Goal: Navigation & Orientation: Find specific page/section

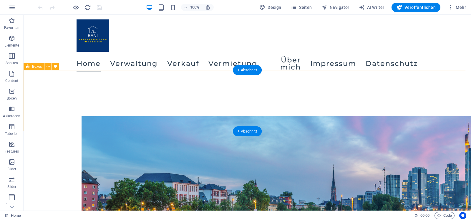
scroll to position [374, 0]
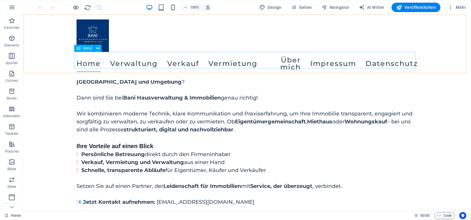
click at [130, 62] on nav "Home Verwaltung Verkauf Vermietung Über mich Impressum Datenschutz" at bounding box center [247, 64] width 341 height 24
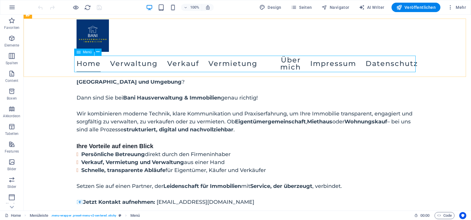
scroll to position [284, 0]
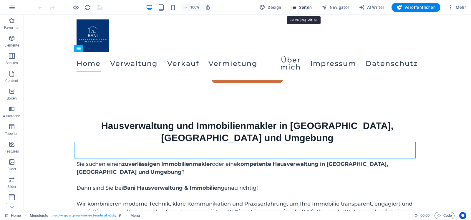
click at [299, 8] on span "Seiten" at bounding box center [301, 7] width 21 height 6
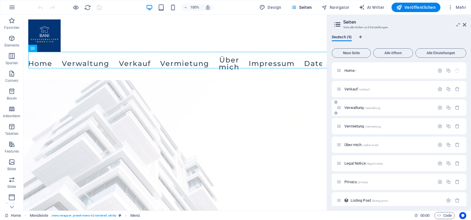
click at [340, 109] on icon at bounding box center [338, 107] width 5 height 5
click at [349, 108] on span "Verwaltung /verwaltung" at bounding box center [362, 107] width 36 height 4
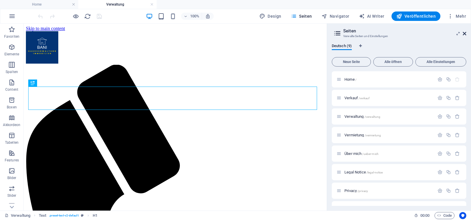
click at [464, 34] on icon at bounding box center [465, 33] width 4 height 5
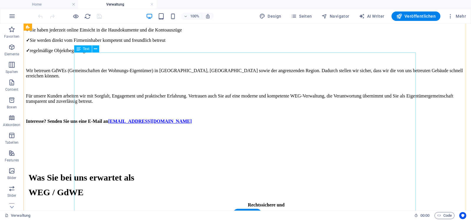
scroll to position [781, 0]
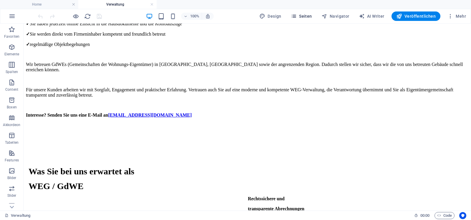
click at [306, 16] on span "Seiten" at bounding box center [301, 16] width 21 height 6
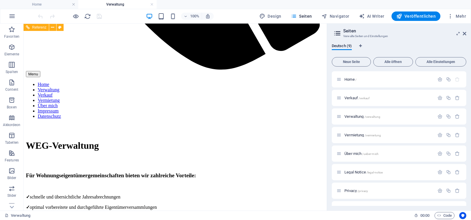
scroll to position [325, 0]
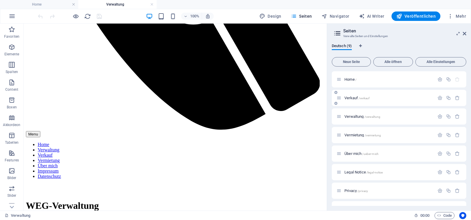
click at [353, 99] on span "Verkauf /verkauf" at bounding box center [356, 98] width 25 height 4
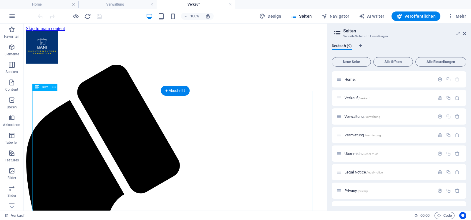
scroll to position [0, 0]
click at [466, 34] on aside "Seiten Verwalte Seiten und Einstellungen Deutsch (9) Neue Seite Alle öffnen All…" at bounding box center [399, 117] width 144 height 187
click at [464, 33] on icon at bounding box center [465, 33] width 4 height 5
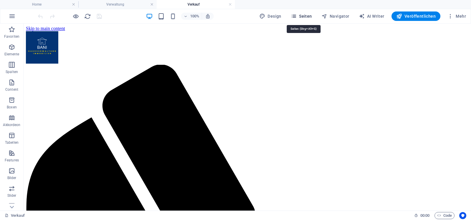
click at [296, 14] on icon "button" at bounding box center [294, 16] width 6 height 6
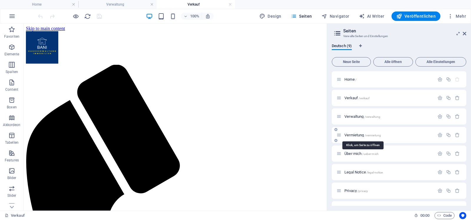
click at [353, 136] on span "Vermietung /vermietung" at bounding box center [362, 135] width 37 height 4
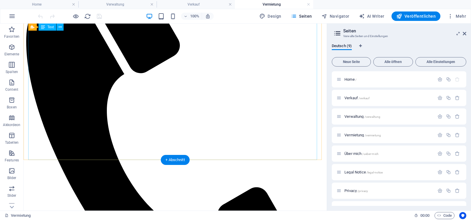
scroll to position [90, 0]
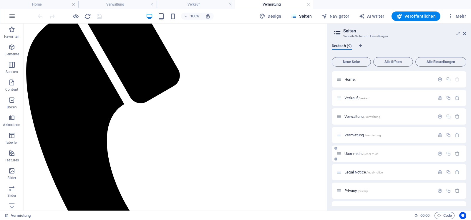
click at [351, 154] on span "Über mich /ueber-mich" at bounding box center [361, 153] width 34 height 4
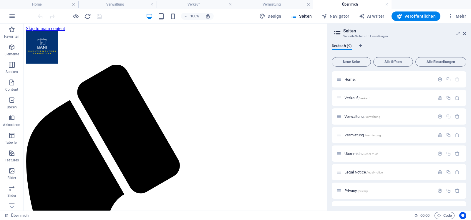
scroll to position [0, 0]
click at [465, 32] on icon at bounding box center [465, 33] width 4 height 5
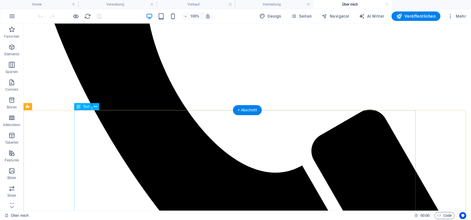
scroll to position [300, 0]
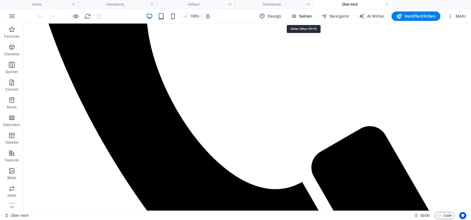
click at [294, 16] on icon "button" at bounding box center [294, 16] width 6 height 6
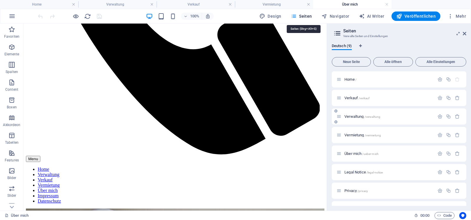
scroll to position [308, 0]
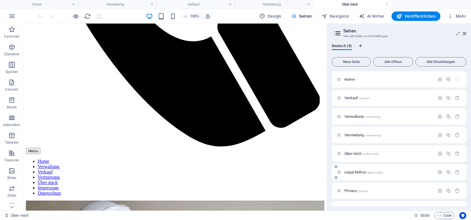
click at [359, 172] on span "Legal Notice /legal-notice" at bounding box center [363, 172] width 38 height 4
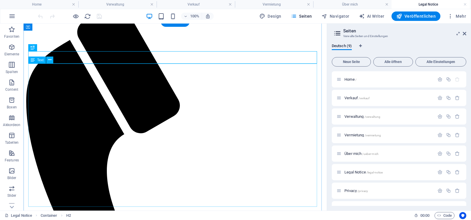
scroll to position [0, 0]
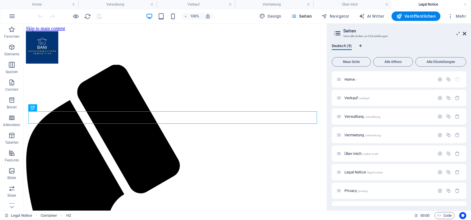
drag, startPoint x: 466, startPoint y: 34, endPoint x: 301, endPoint y: 63, distance: 167.7
click at [466, 34] on icon at bounding box center [465, 33] width 4 height 5
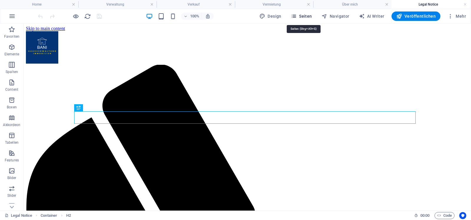
click at [296, 16] on icon "button" at bounding box center [294, 16] width 6 height 6
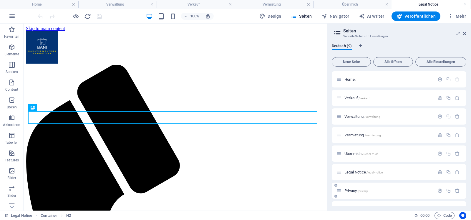
click at [350, 192] on span "Privacy /privacy" at bounding box center [356, 190] width 24 height 4
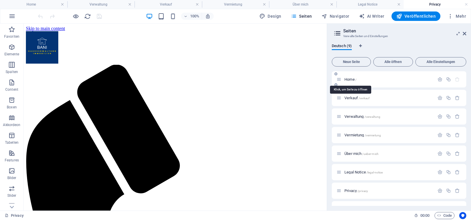
click at [346, 79] on span "Home /" at bounding box center [350, 79] width 12 height 4
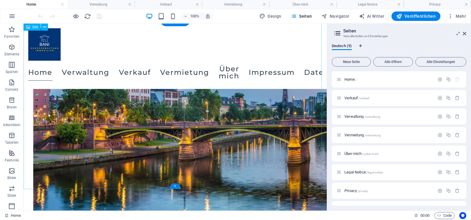
scroll to position [571, 0]
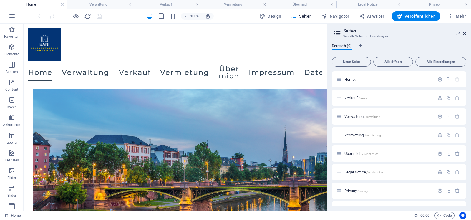
click at [466, 34] on icon at bounding box center [465, 33] width 4 height 5
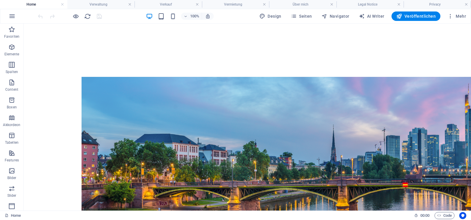
scroll to position [592, 0]
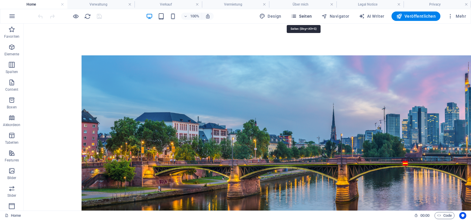
click at [306, 14] on span "Seiten" at bounding box center [301, 16] width 21 height 6
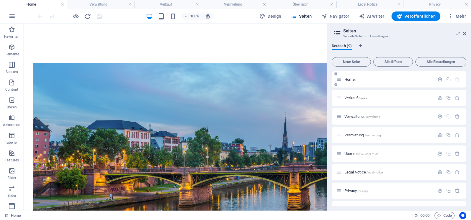
scroll to position [600, 0]
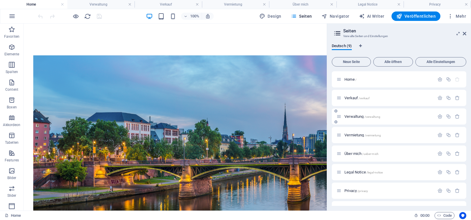
click at [354, 117] on span "Verwaltung /verwaltung" at bounding box center [362, 116] width 36 height 4
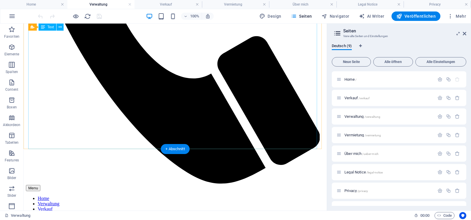
scroll to position [270, 0]
